Goal: Transaction & Acquisition: Purchase product/service

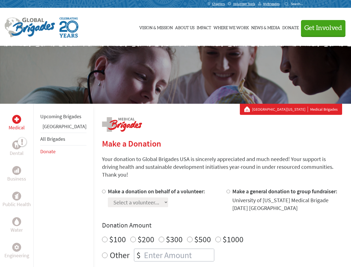
click at [307, 4] on div "Search for:" at bounding box center [296, 4] width 22 height 4
click at [321, 28] on span "Get Involved" at bounding box center [323, 28] width 38 height 7
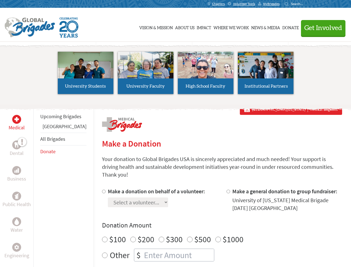
click at [176, 75] on li "High School Faculty" at bounding box center [206, 72] width 60 height 51
click at [37, 185] on div "Upcoming Brigades Ghana All Brigades Donate" at bounding box center [63, 237] width 60 height 267
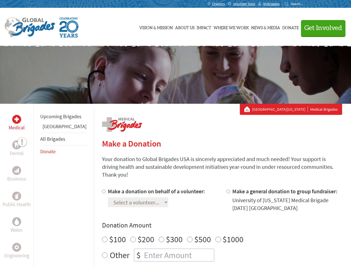
click at [212, 223] on div "Donation Amount $100 $200 $300 $500 $1000 Other $" at bounding box center [222, 241] width 240 height 41
click at [102, 189] on input "Make a donation on behalf of a volunteer:" at bounding box center [104, 191] width 4 height 4
radio input "true"
click at [226, 189] on input "Make a general donation to group fundraiser:" at bounding box center [228, 191] width 4 height 4
radio input "true"
